Goal: Find specific page/section: Find specific page/section

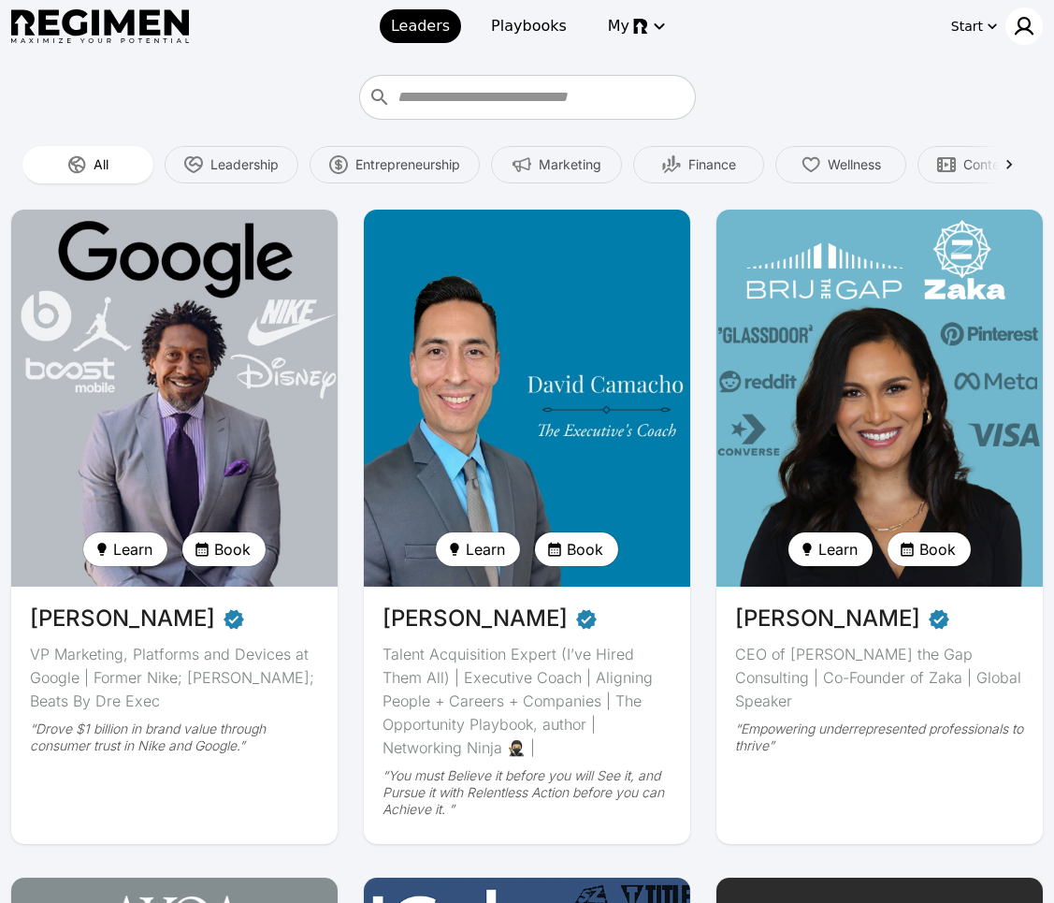
click at [1025, 27] on img at bounding box center [1024, 26] width 22 height 22
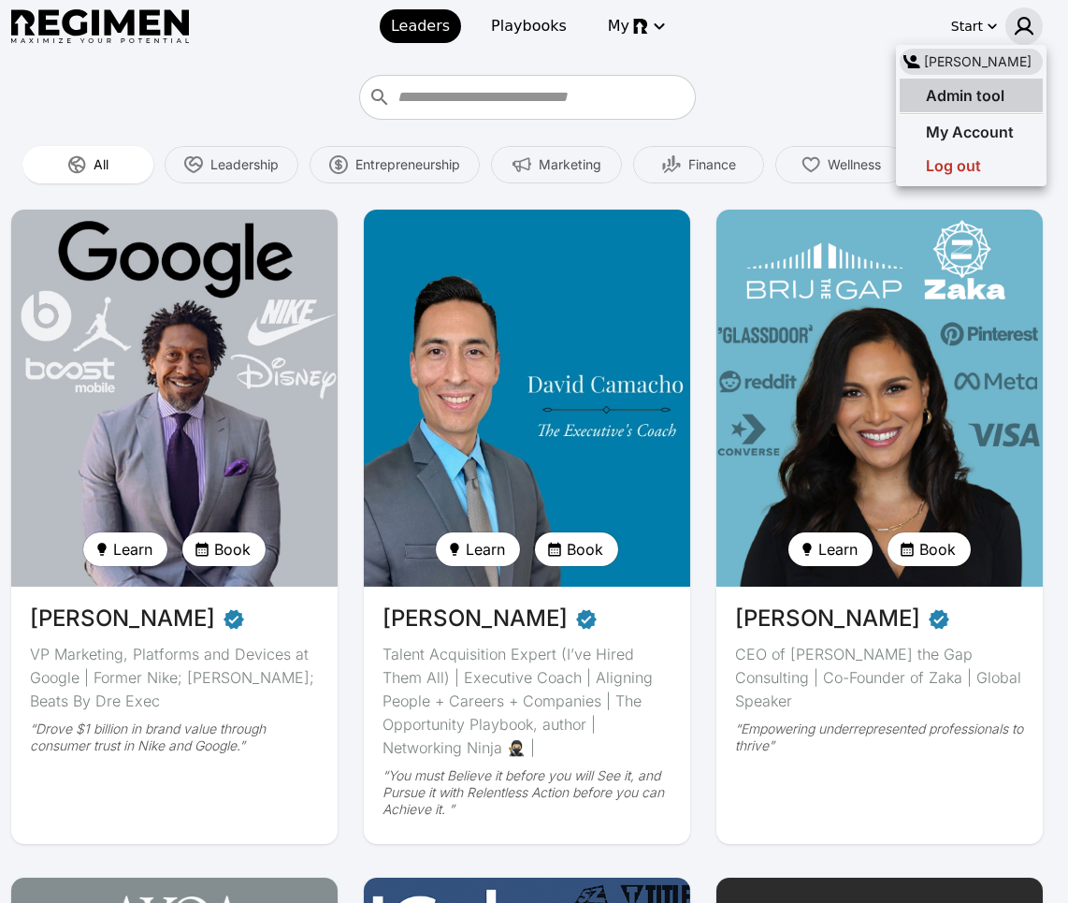
click at [989, 102] on span "Admin tool" at bounding box center [965, 95] width 79 height 19
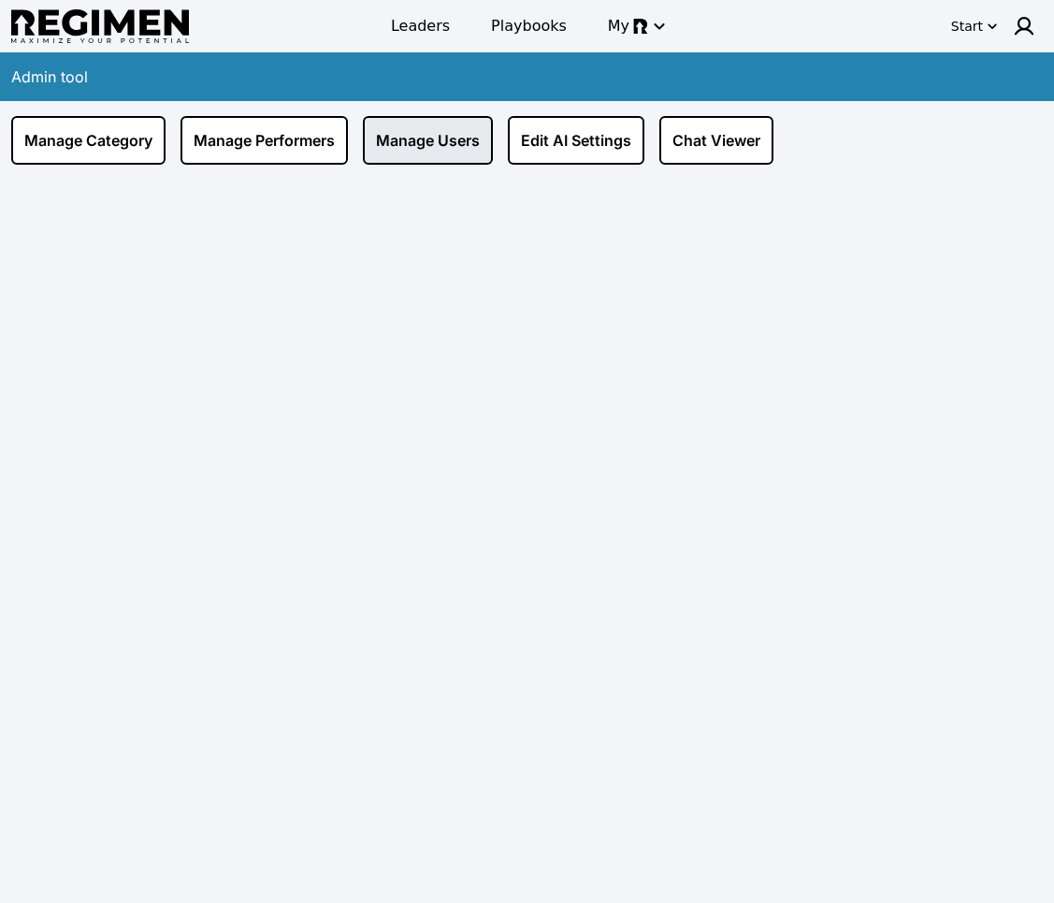
click at [428, 156] on link "Manage Users" at bounding box center [428, 140] width 130 height 49
